Goal: Register for event/course

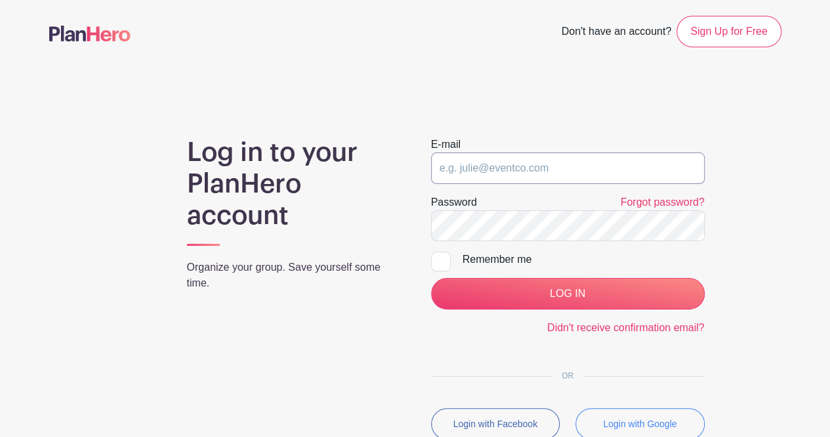
drag, startPoint x: 0, startPoint y: 0, endPoint x: 480, endPoint y: 169, distance: 508.9
click at [480, 169] on input "email" at bounding box center [568, 168] width 274 height 32
type input "[EMAIL_ADDRESS][DOMAIN_NAME]"
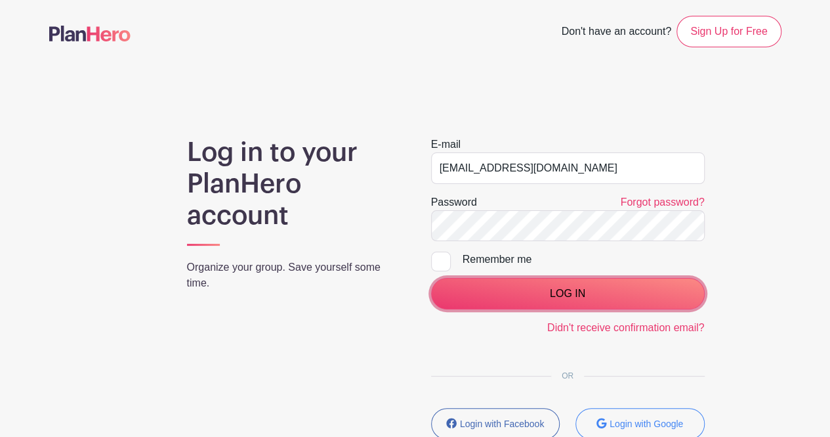
click at [492, 286] on input "LOG IN" at bounding box center [568, 294] width 274 height 32
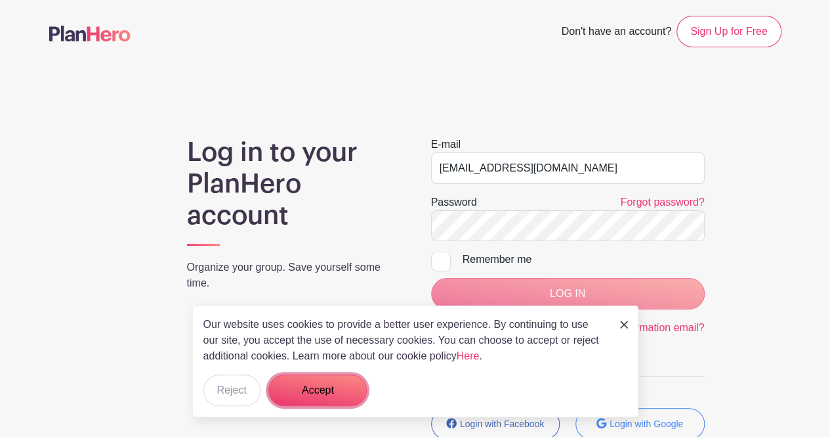
click at [320, 385] on button "Accept" at bounding box center [317, 390] width 98 height 32
click at [331, 388] on form "Accept" at bounding box center [317, 390] width 98 height 32
click at [624, 324] on img at bounding box center [624, 324] width 8 height 8
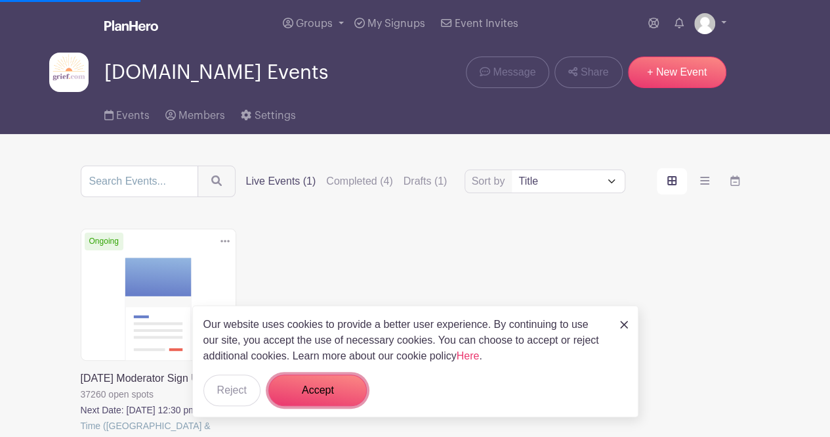
click at [297, 387] on button "Accept" at bounding box center [317, 390] width 98 height 32
click at [314, 389] on form "Accept" at bounding box center [317, 390] width 98 height 32
click at [625, 324] on img at bounding box center [624, 324] width 8 height 8
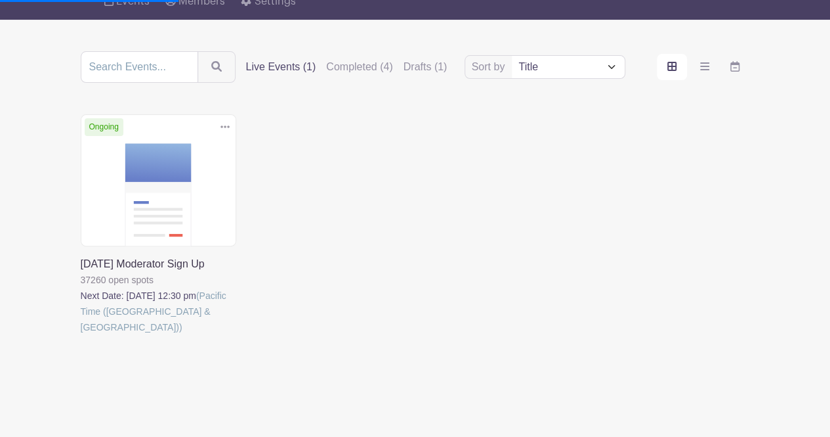
click at [81, 335] on link at bounding box center [81, 335] width 0 height 0
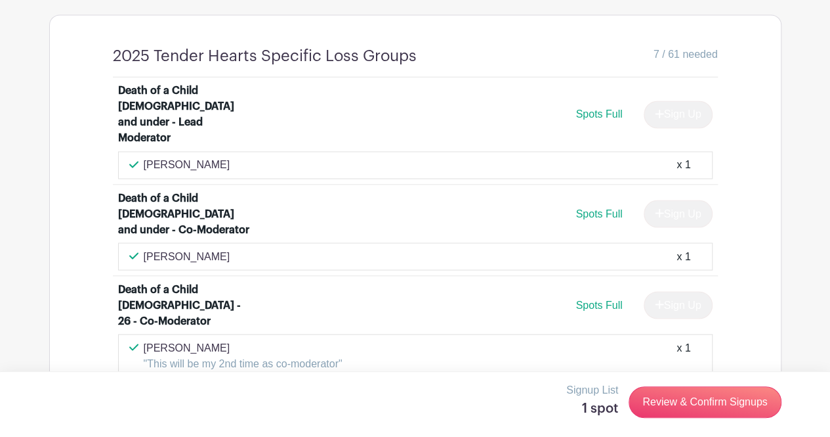
scroll to position [1056, 0]
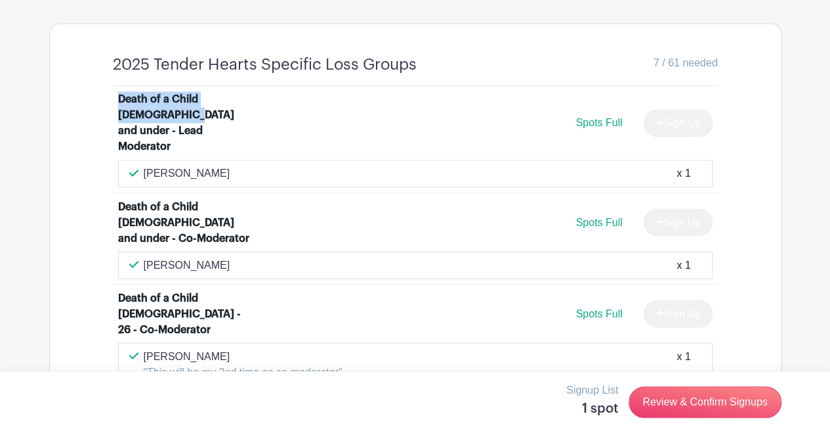
drag, startPoint x: 110, startPoint y: 72, endPoint x: 150, endPoint y: 95, distance: 46.2
copy div "Death of a Child 17 and under"
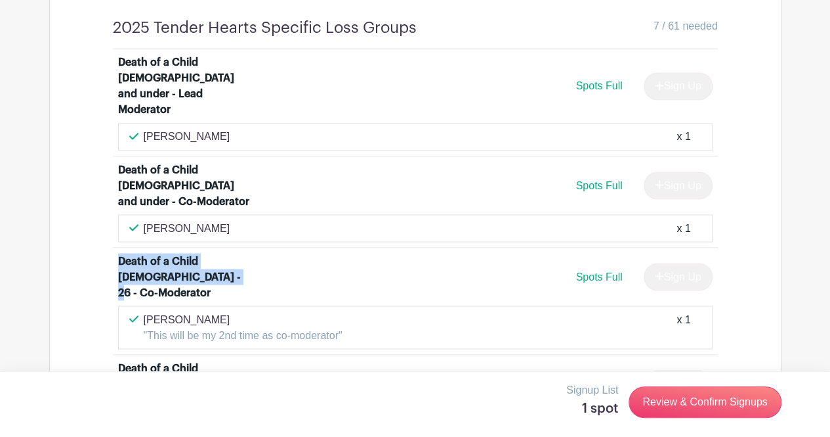
drag, startPoint x: 109, startPoint y: 225, endPoint x: 215, endPoint y: 246, distance: 108.3
copy div "Death of a Child 18 - 26 - Co-Moderator"
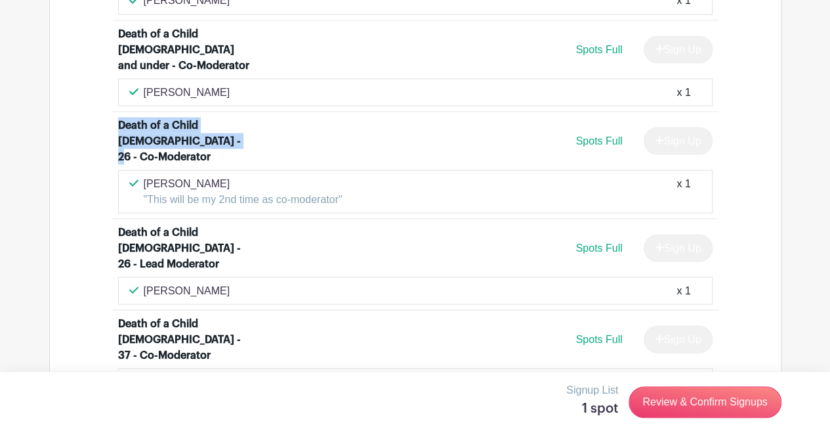
scroll to position [1232, 0]
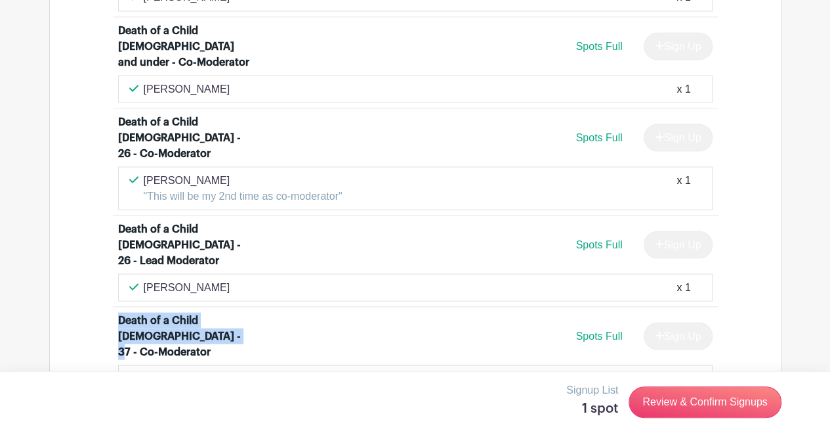
drag, startPoint x: 118, startPoint y: 251, endPoint x: 194, endPoint y: 265, distance: 77.3
click at [194, 312] on div "Death of a Child 27 - 37 - Co-Moderator" at bounding box center [184, 335] width 133 height 47
copy div "Death of a Child 27 - 37 - Co-Moderator"
drag, startPoint x: 116, startPoint y: 325, endPoint x: 205, endPoint y: 341, distance: 90.1
click at [205, 398] on li "Death of a Child 27 - 37 - Lead Moderator Spots Full Sign Up Lisa Jaffee x 1" at bounding box center [415, 443] width 605 height 91
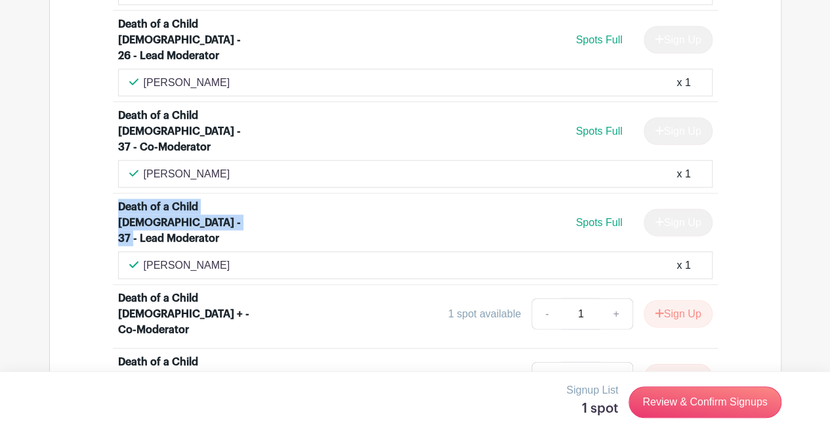
scroll to position [1439, 0]
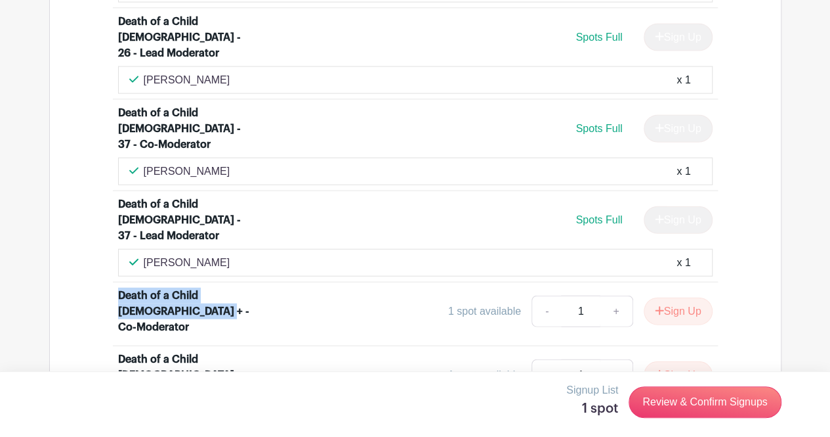
drag, startPoint x: 119, startPoint y: 198, endPoint x: 173, endPoint y: 215, distance: 56.5
click at [173, 288] on div "Death of a Child 38 + - Co-Moderator" at bounding box center [184, 311] width 133 height 47
click at [226, 288] on div "Death of a Child 38 + - Co-Moderator" at bounding box center [184, 311] width 133 height 47
drag, startPoint x: 223, startPoint y: 199, endPoint x: 97, endPoint y: 205, distance: 125.6
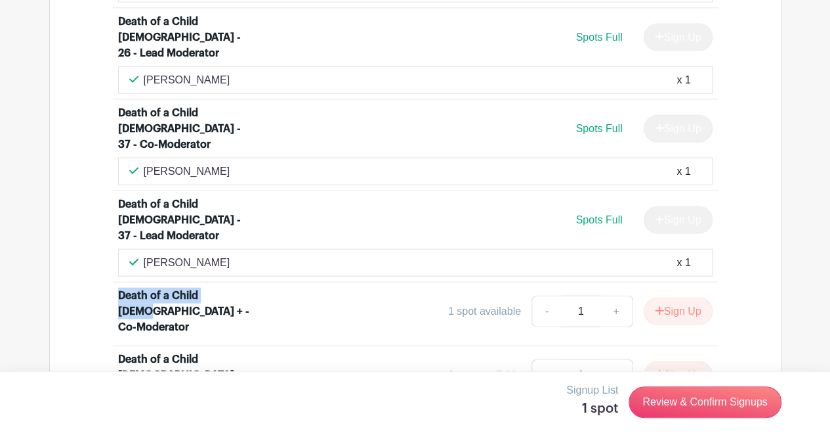
copy div "Death of a Child 38 +"
drag, startPoint x: 117, startPoint y: 288, endPoint x: 200, endPoint y: 314, distance: 86.8
click at [200, 415] on div "Death of an Only Child/ All of Your Children - Lead Moderator" at bounding box center [184, 438] width 133 height 47
copy div "Death of an Only Child/ All of Your Children"
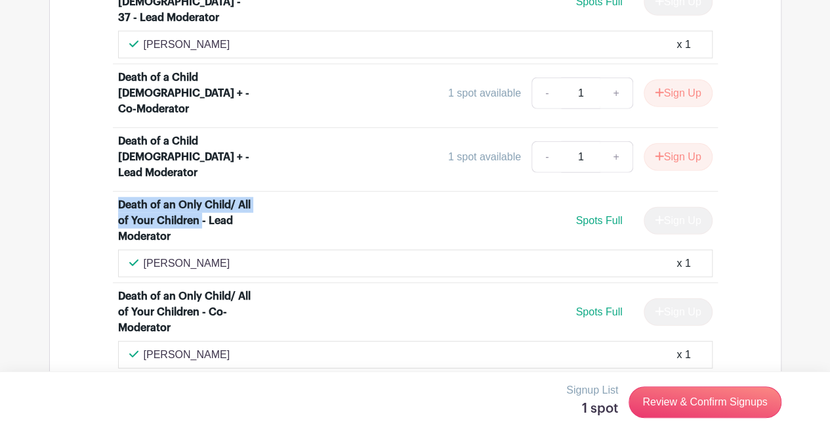
scroll to position [1659, 0]
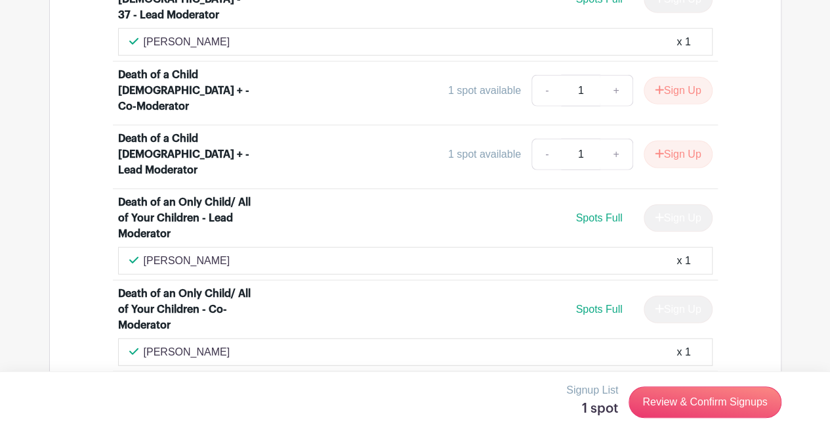
drag, startPoint x: 115, startPoint y: 255, endPoint x: 177, endPoint y: 275, distance: 65.4
click at [177, 372] on li "Miscarriage, stillbirth, infant death - Lead Moderator Spots Full Sign Up Joan …" at bounding box center [415, 417] width 605 height 91
copy div "Miscarriage, stillbirth, infant death"
drag, startPoint x: 114, startPoint y: 342, endPoint x: 179, endPoint y: 360, distance: 67.5
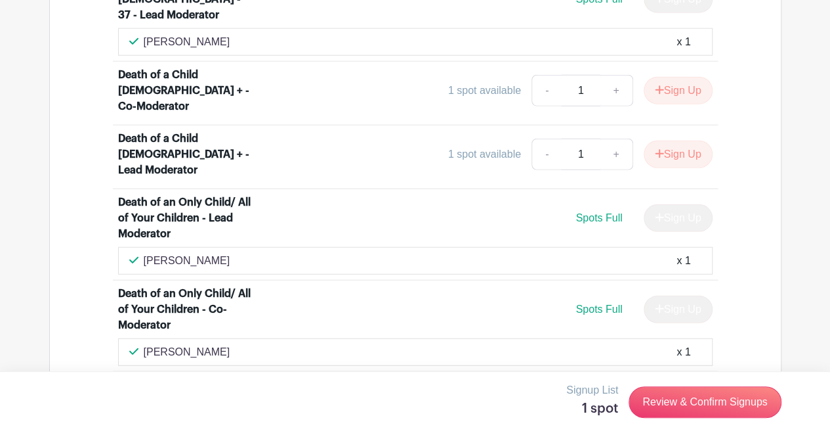
copy div "Miscarriage, stillbirth, infant death"
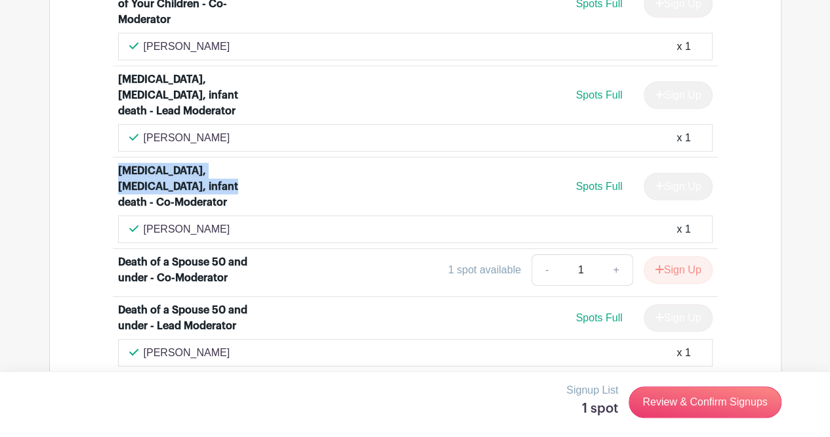
scroll to position [1967, 0]
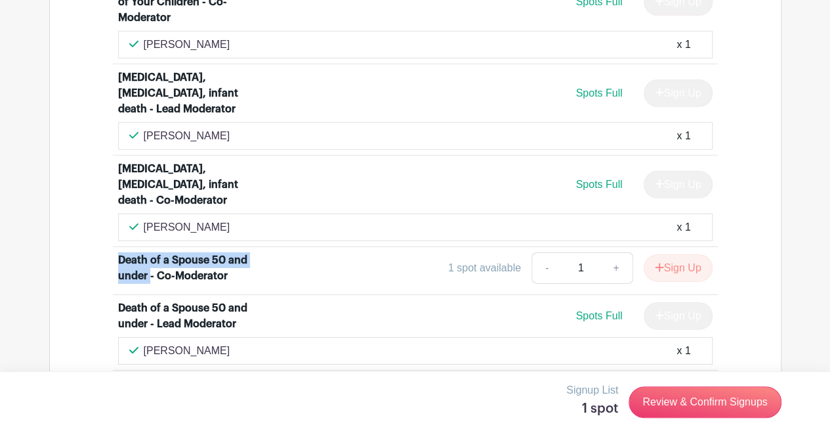
drag, startPoint x: 119, startPoint y: 125, endPoint x: 150, endPoint y: 146, distance: 37.0
click at [150, 252] on div "Death of a Spouse 50 and under - Co-Moderator" at bounding box center [184, 268] width 133 height 32
copy div "Death of a Spouse 50 and under"
drag, startPoint x: 107, startPoint y: 247, endPoint x: 257, endPoint y: 249, distance: 150.3
click at [257, 249] on div "Death of a Child 17 and under - Lead Moderator Spots Full Sign Up sharon Freder…" at bounding box center [415, 371] width 668 height 2390
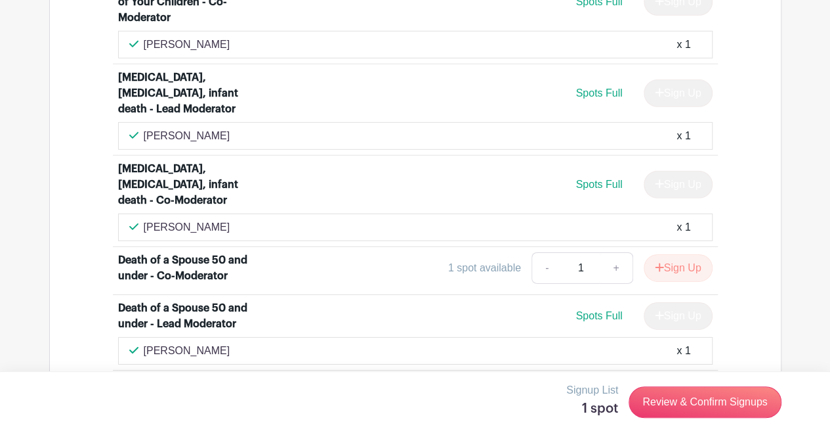
copy div "Death of a Spouse 51 - 60 -"
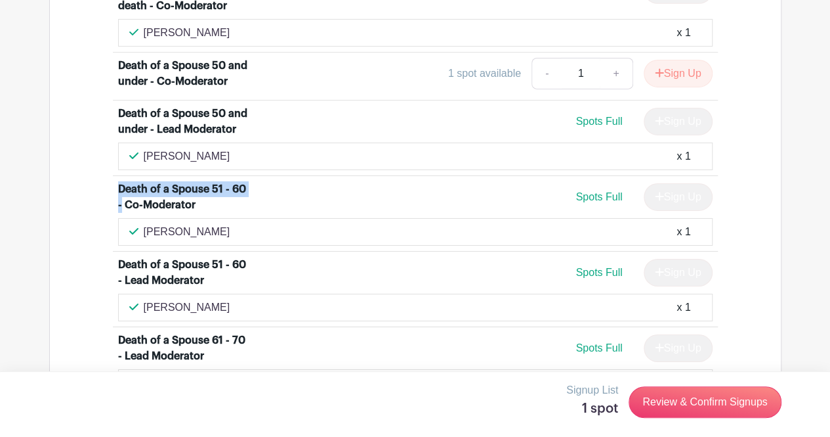
scroll to position [2162, 0]
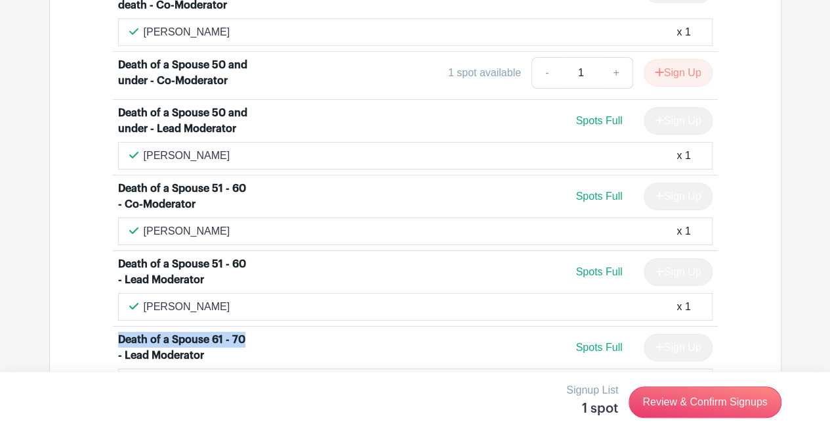
drag, startPoint x: 115, startPoint y: 203, endPoint x: 244, endPoint y: 203, distance: 128.7
click at [244, 326] on li "Death of a Spouse 61 - 70 - Lead Moderator Spots Full Sign Up Holly Jones x 1" at bounding box center [415, 363] width 605 height 75
copy div "Death of a Spouse 61 - 70"
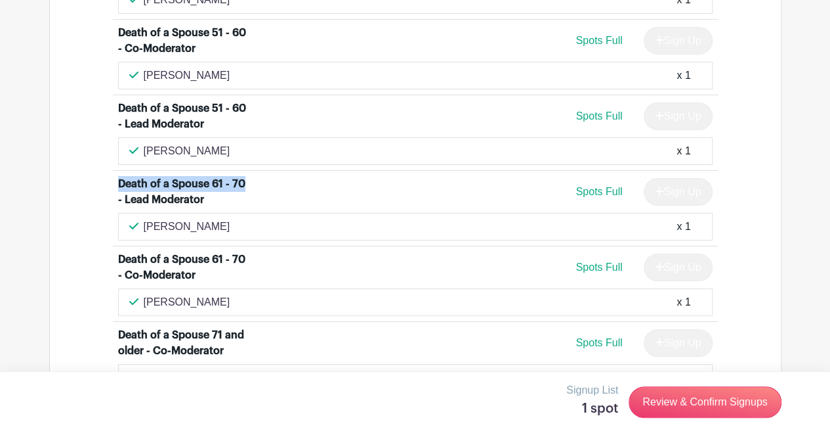
scroll to position [2321, 0]
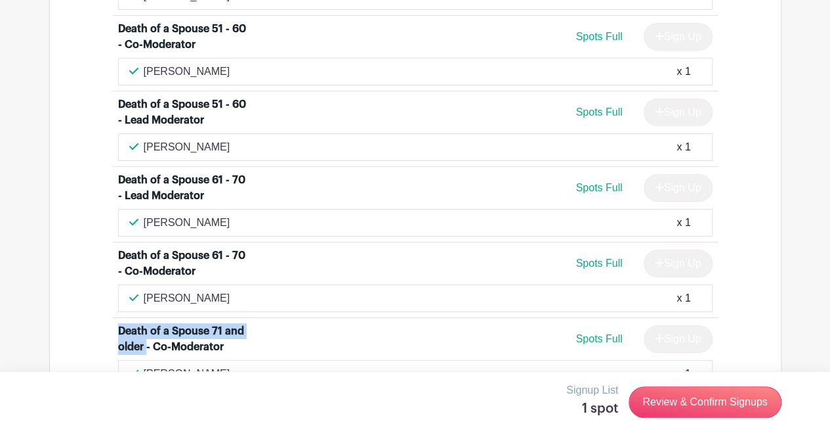
drag, startPoint x: 145, startPoint y: 215, endPoint x: 108, endPoint y: 191, distance: 44.1
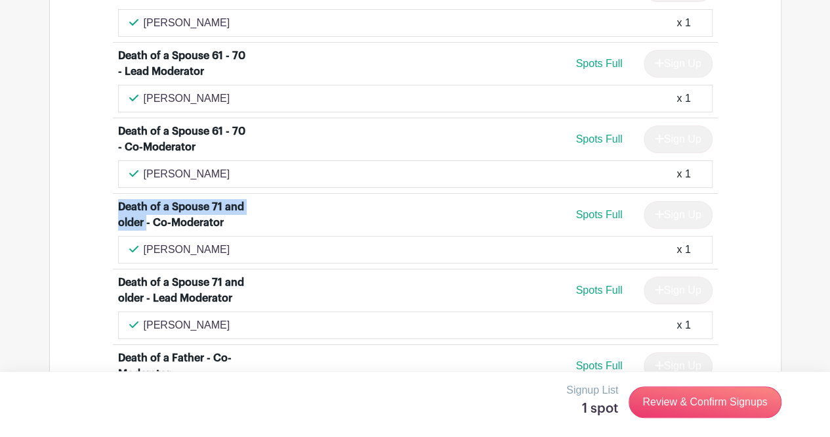
scroll to position [2450, 0]
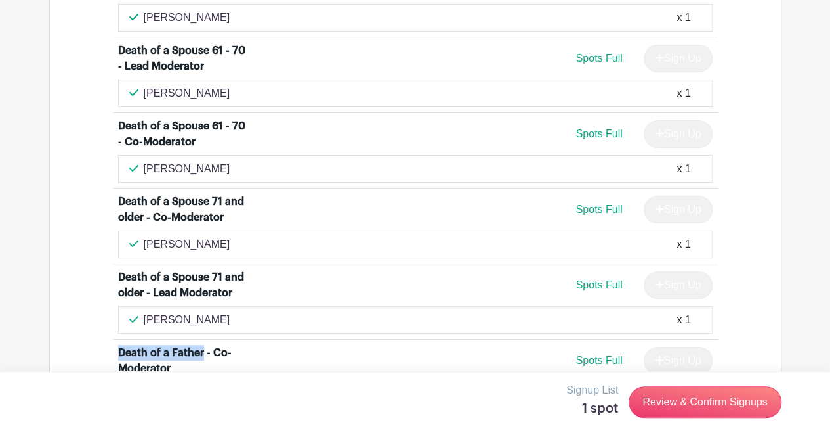
drag, startPoint x: 116, startPoint y: 213, endPoint x: 202, endPoint y: 220, distance: 85.6
click at [202, 339] on li "Death of a Father - Co-Moderator Spots Full Sign Up Cathy Miller x 1" at bounding box center [415, 376] width 605 height 75
drag, startPoint x: 120, startPoint y: 364, endPoint x: 210, endPoint y: 362, distance: 90.0
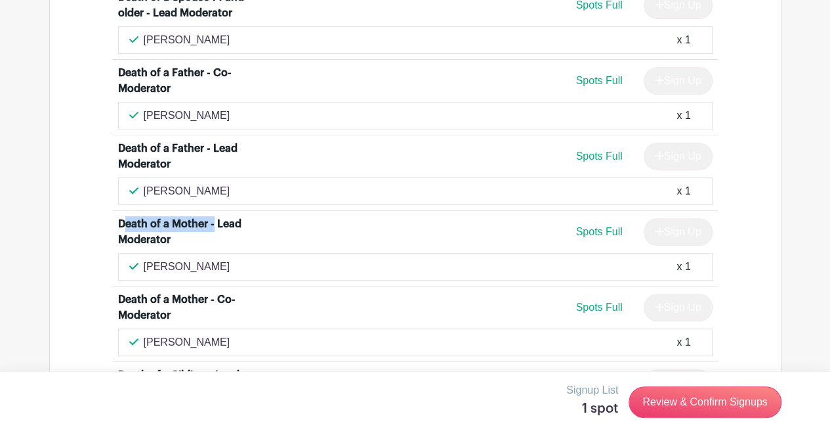
scroll to position [2731, 0]
drag, startPoint x: 115, startPoint y: 232, endPoint x: 209, endPoint y: 238, distance: 94.1
click at [209, 361] on li "Death of a Sibling - Lead Moderator Spots Full Sign Up Marie Demasi x 1" at bounding box center [415, 398] width 605 height 75
drag, startPoint x: 121, startPoint y: 14, endPoint x: 201, endPoint y: 16, distance: 80.1
click at [201, 140] on div "Death of a Father - Lead Moderator" at bounding box center [184, 156] width 133 height 32
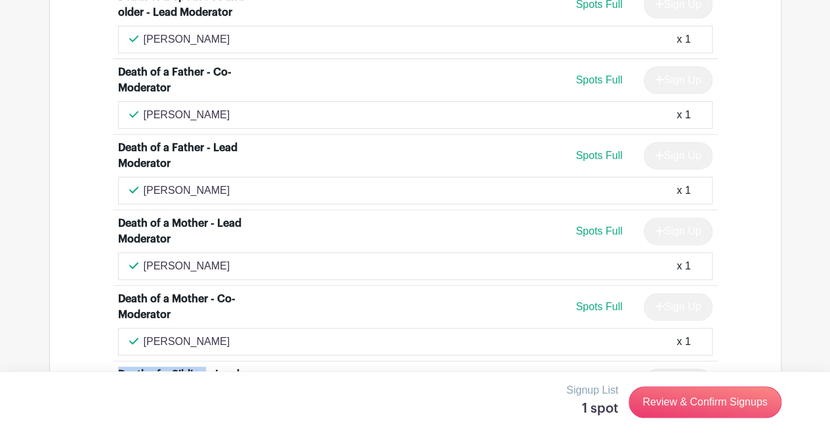
drag, startPoint x: 118, startPoint y: 232, endPoint x: 205, endPoint y: 240, distance: 87.0
click at [205, 366] on div "Death of a Sibling - Lead Moderator" at bounding box center [184, 382] width 133 height 32
click at [315, 409] on div "Marie Demasi x 1" at bounding box center [415, 417] width 572 height 16
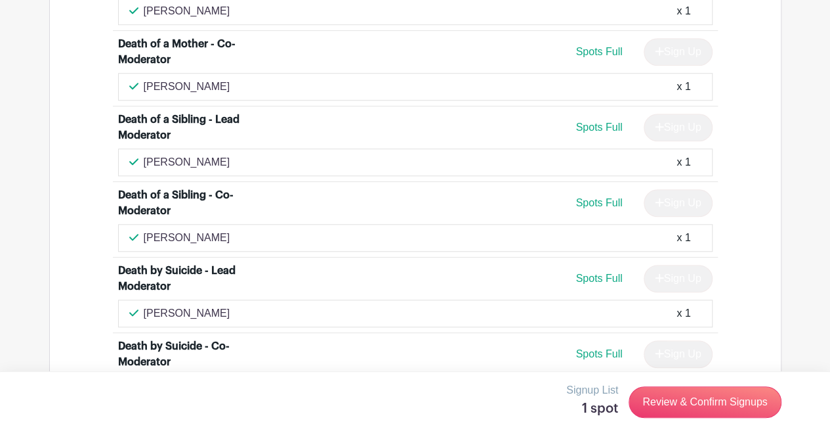
scroll to position [2987, 0]
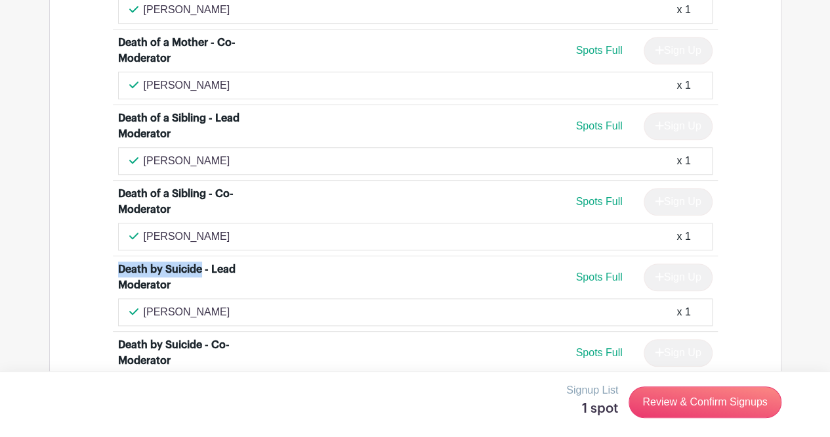
drag, startPoint x: 106, startPoint y: 132, endPoint x: 202, endPoint y: 125, distance: 96.1
click at [202, 125] on div "Death of a Child 17 and under - Lead Moderator Spots Full Sign Up sharon Freder…" at bounding box center [415, 334] width 668 height 4358
drag, startPoint x: 113, startPoint y: 276, endPoint x: 210, endPoint y: 278, distance: 97.2
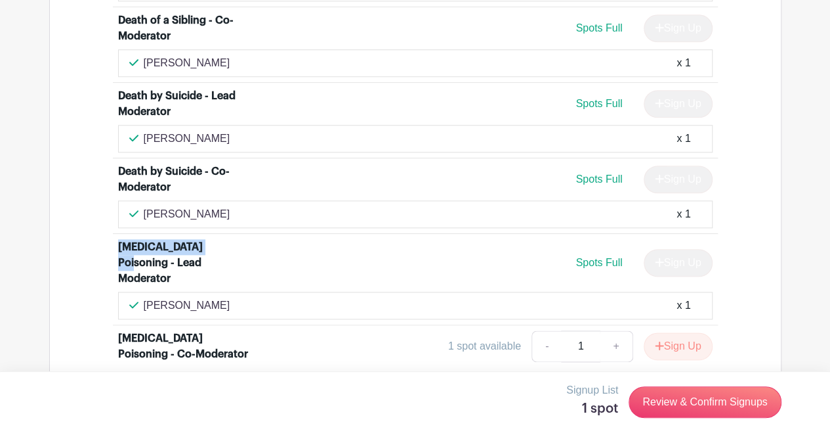
scroll to position [3175, 0]
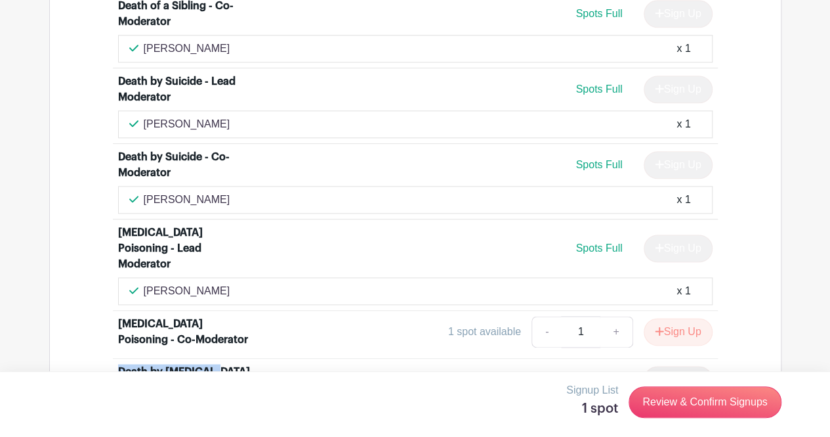
drag, startPoint x: 118, startPoint y: 213, endPoint x: 218, endPoint y: 216, distance: 99.8
click at [218, 364] on div "Death by Substance Use Disorder - Lead Moderator" at bounding box center [184, 380] width 133 height 32
drag, startPoint x: 160, startPoint y: 229, endPoint x: 106, endPoint y: 216, distance: 54.8
click at [106, 216] on div "Death of a Child 17 and under - Lead Moderator Spots Full Sign Up sharon Freder…" at bounding box center [415, 147] width 668 height 4358
drag, startPoint x: 207, startPoint y: 347, endPoint x: 86, endPoint y: 325, distance: 123.4
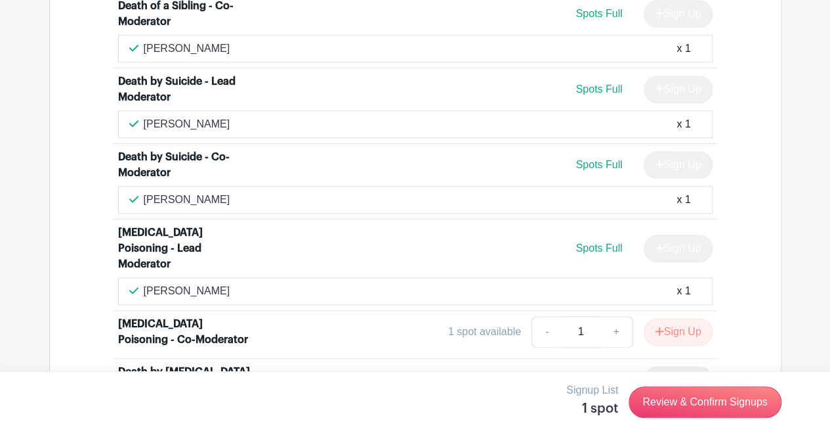
click at [86, 325] on div "Death of a Child 17 and under - Lead Moderator Spots Full Sign Up sharon Freder…" at bounding box center [415, 147] width 668 height 4358
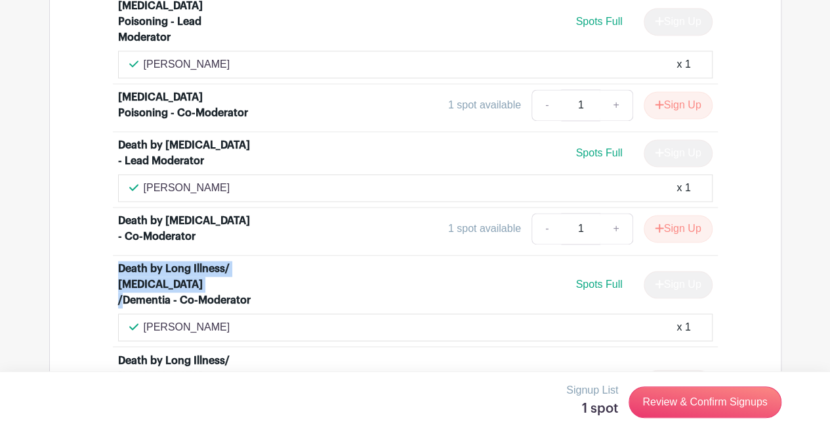
scroll to position [3403, 0]
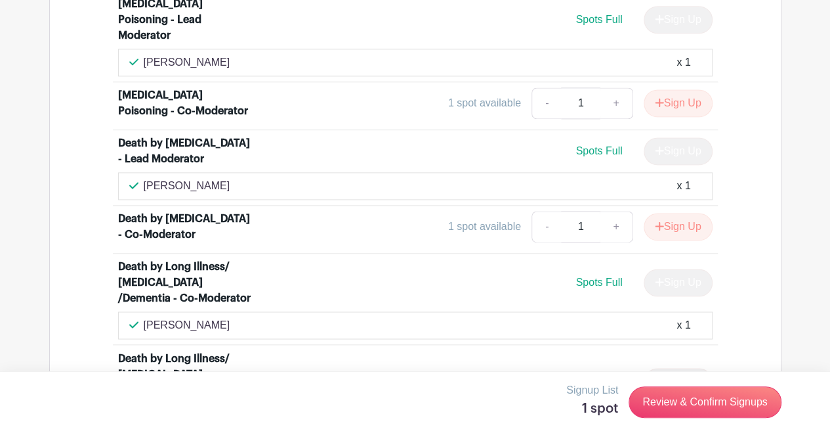
drag, startPoint x: 107, startPoint y: 287, endPoint x: 190, endPoint y: 307, distance: 85.0
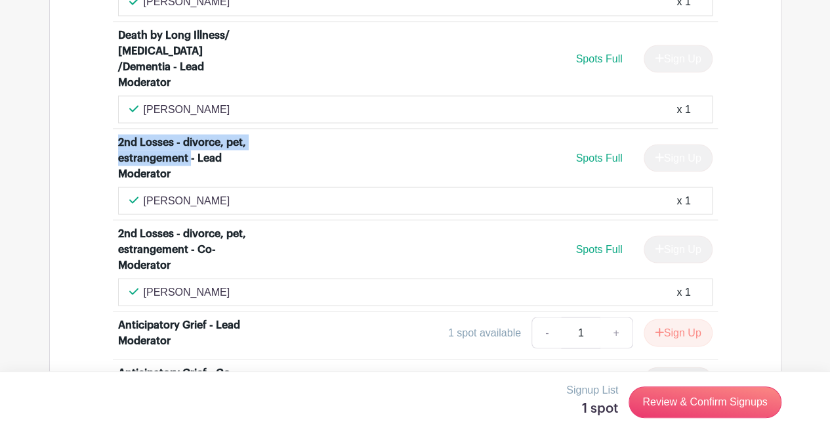
scroll to position [3726, 0]
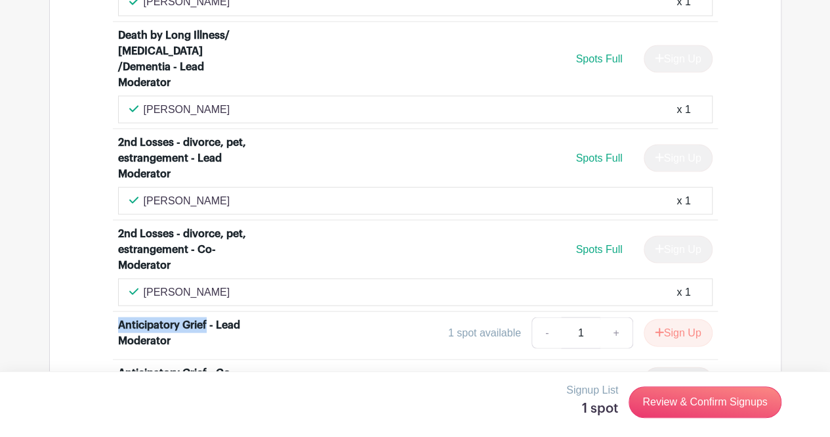
drag, startPoint x: 112, startPoint y: 146, endPoint x: 208, endPoint y: 141, distance: 96.6
click at [208, 311] on li "Anticipatory Grief - Lead Moderator 1 spot available - 1 + Sign Up" at bounding box center [415, 335] width 605 height 48
drag, startPoint x: 177, startPoint y: 154, endPoint x: 152, endPoint y: 144, distance: 27.4
drag, startPoint x: 113, startPoint y: 270, endPoint x: 196, endPoint y: 264, distance: 82.9
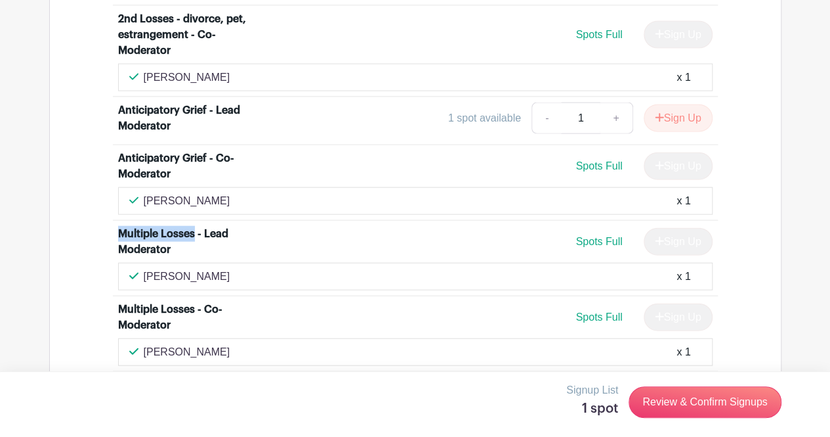
scroll to position [3962, 0]
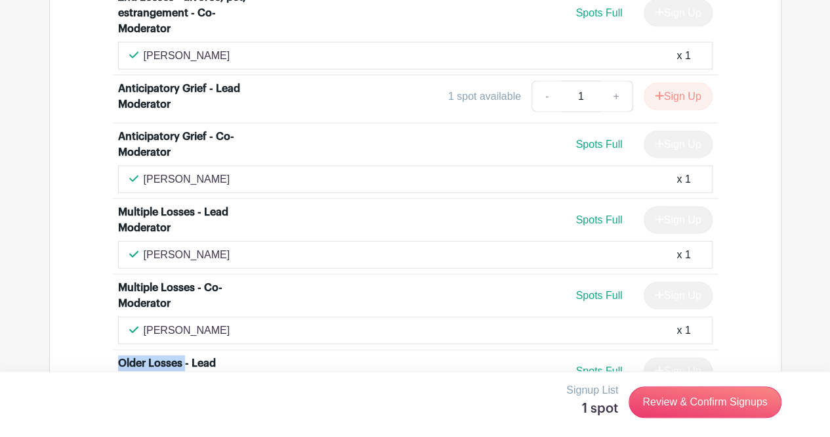
drag, startPoint x: 117, startPoint y: 181, endPoint x: 185, endPoint y: 189, distance: 68.8
click at [185, 355] on div "Older Losses - Lead Moderator" at bounding box center [184, 371] width 133 height 32
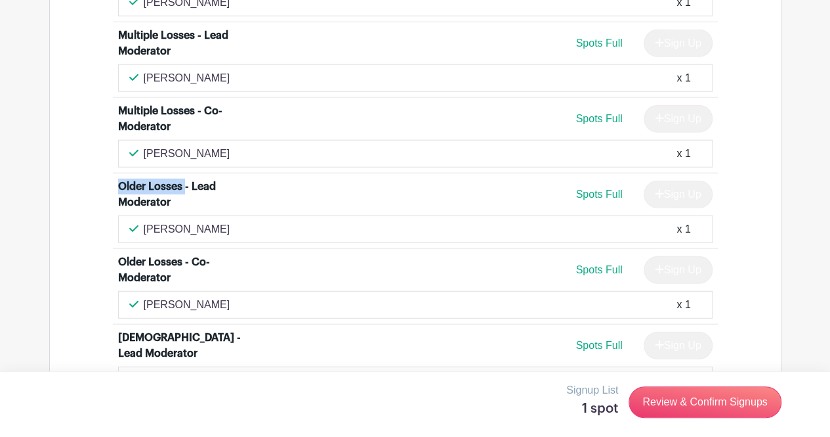
scroll to position [4138, 0]
drag, startPoint x: 158, startPoint y: 165, endPoint x: 150, endPoint y: 165, distance: 7.9
click at [150, 330] on div "LGBTQ+ - Lead Moderator" at bounding box center [184, 346] width 133 height 32
drag, startPoint x: 196, startPoint y: 275, endPoint x: 109, endPoint y: 272, distance: 87.3
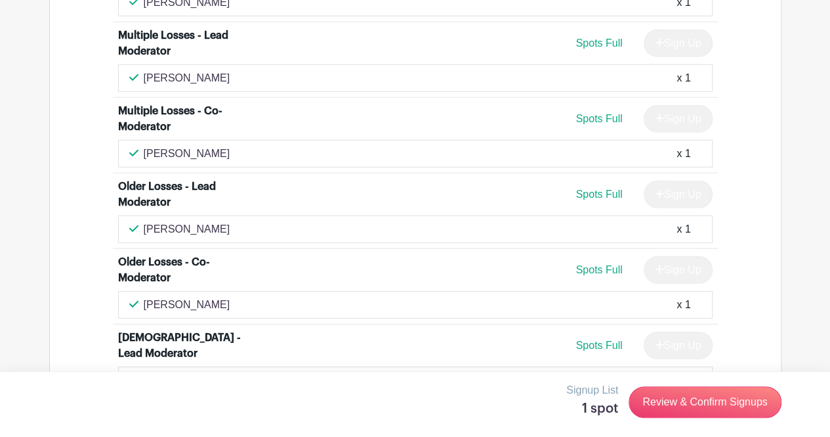
drag, startPoint x: 156, startPoint y: 233, endPoint x: 114, endPoint y: 240, distance: 42.6
click at [114, 400] on li "LGBTQ+ - Co-Moderator 1 spot available - 1 + Sign Up" at bounding box center [415, 424] width 605 height 48
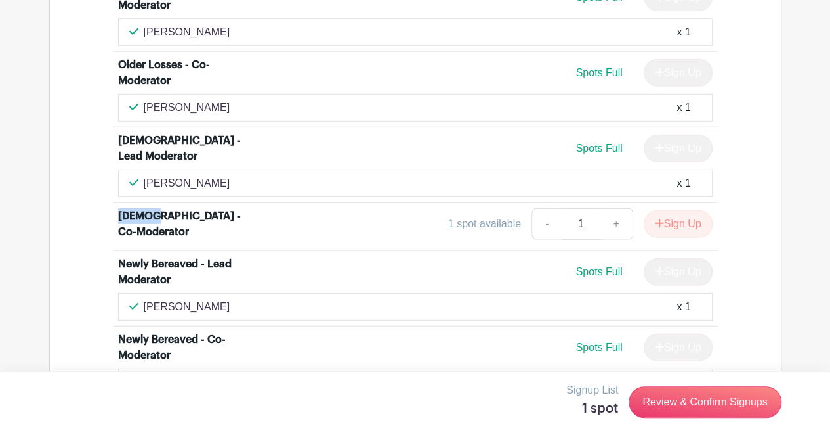
scroll to position [4340, 0]
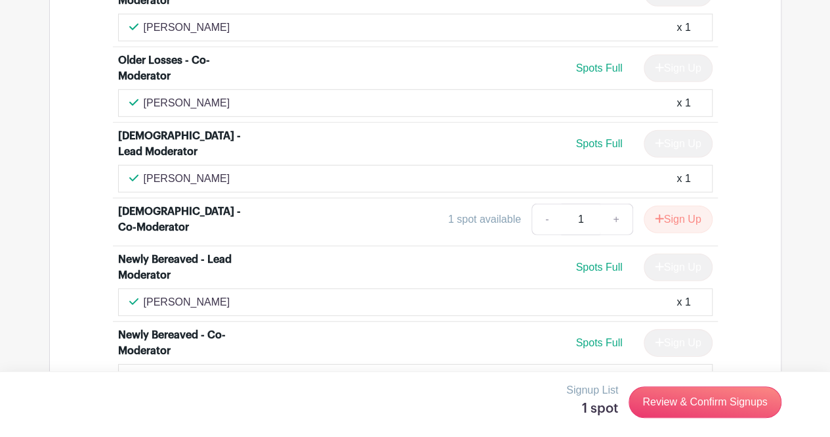
click at [141, 408] on div "Afterlife - Lead Moderator" at bounding box center [182, 416] width 129 height 16
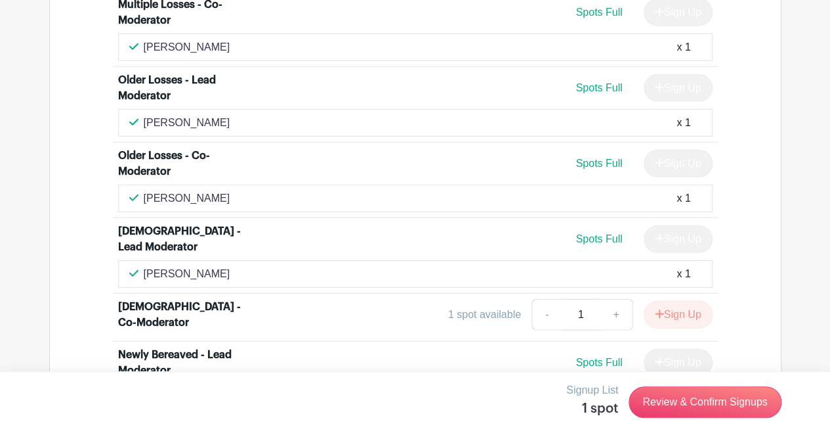
scroll to position [4271, 0]
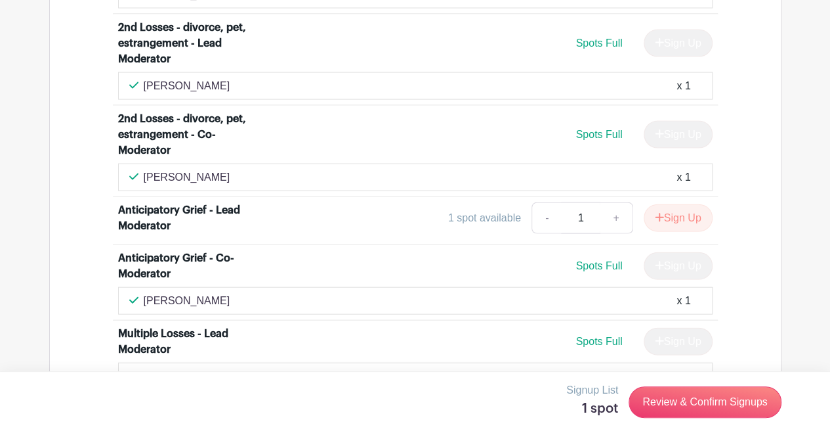
scroll to position [3865, 0]
